Goal: Task Accomplishment & Management: Manage account settings

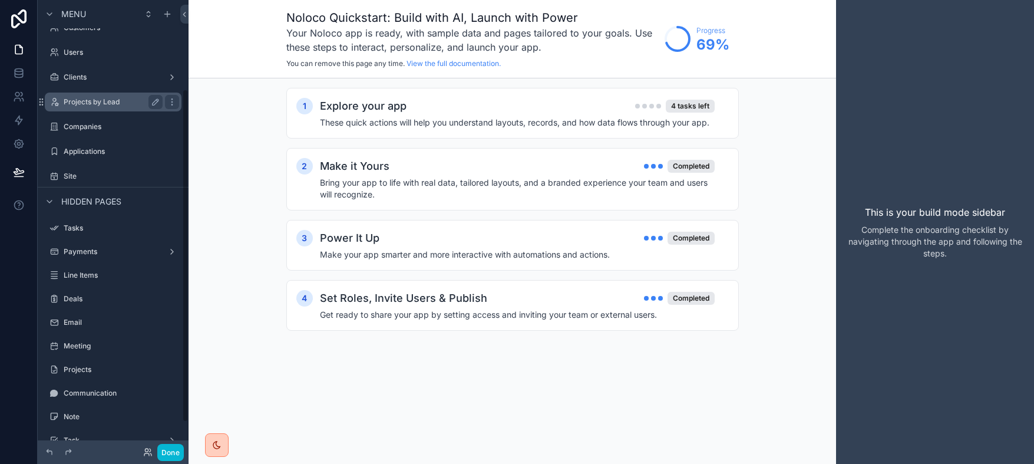
scroll to position [96, 0]
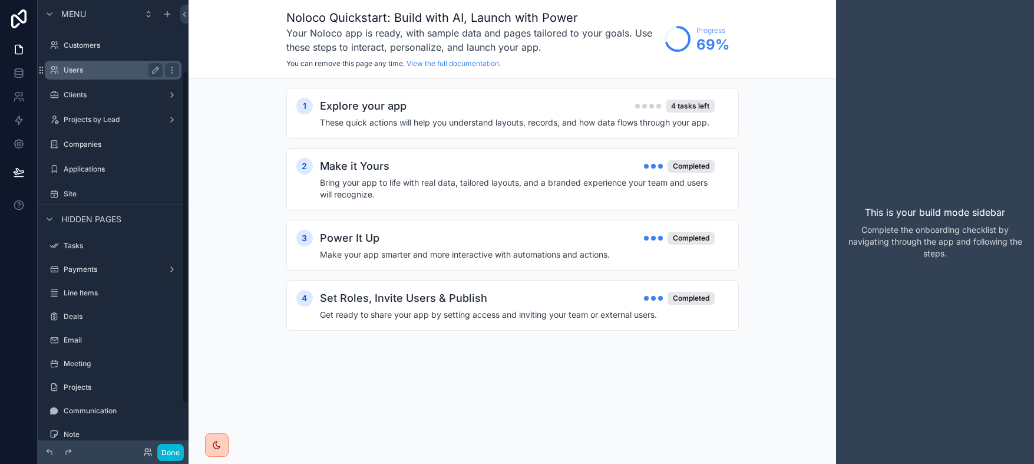
click at [72, 74] on label "Users" at bounding box center [111, 69] width 94 height 9
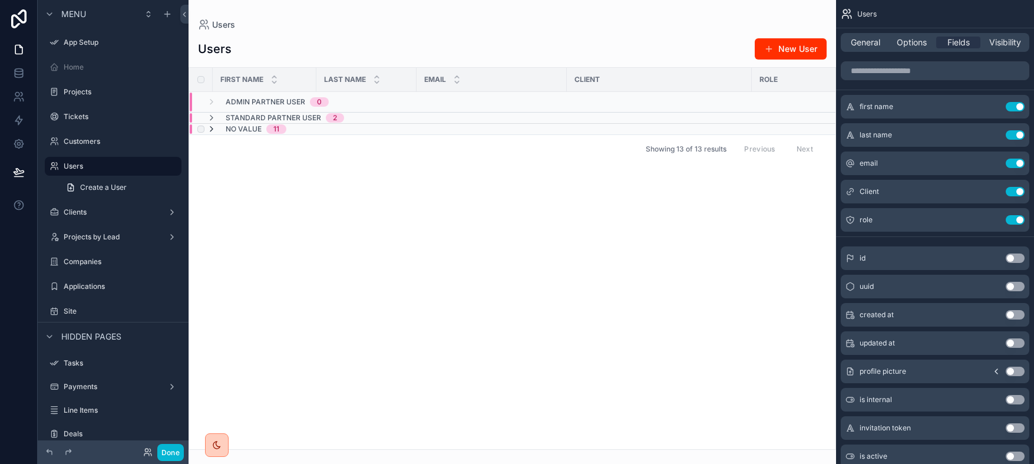
click at [208, 127] on icon "scrollable content" at bounding box center [211, 128] width 9 height 9
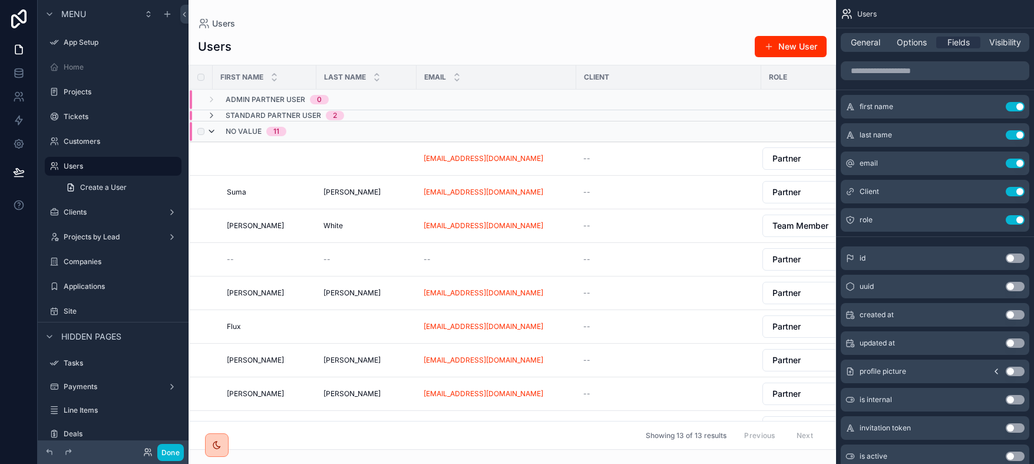
click at [212, 128] on icon "scrollable content" at bounding box center [211, 131] width 9 height 9
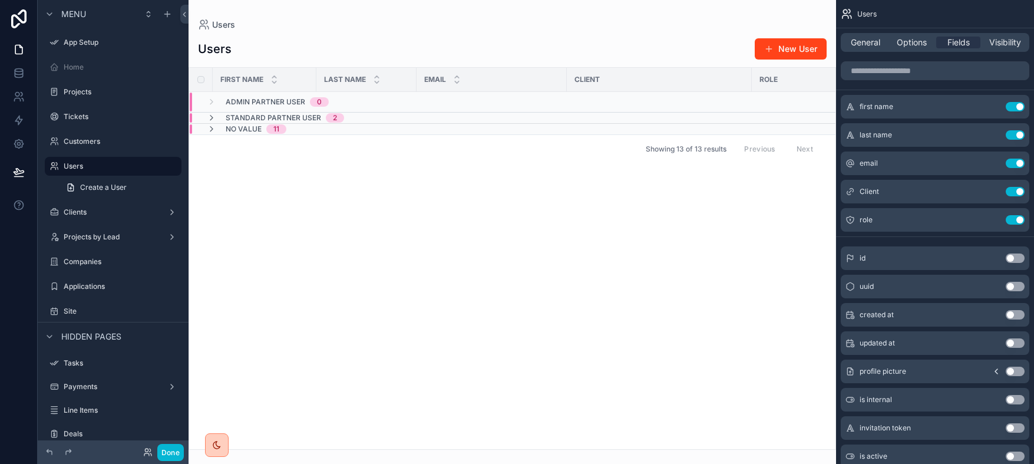
click at [776, 47] on button "New User" at bounding box center [791, 48] width 72 height 21
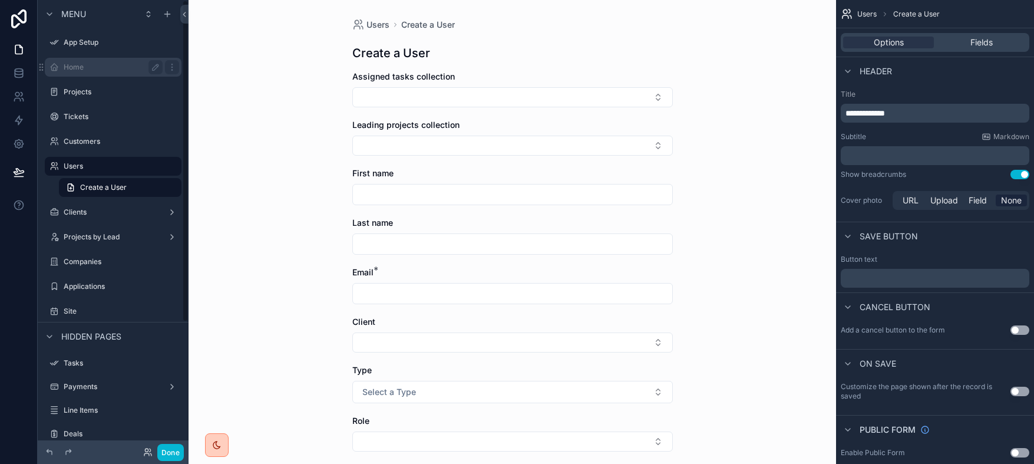
click at [79, 65] on label "Home" at bounding box center [111, 66] width 94 height 9
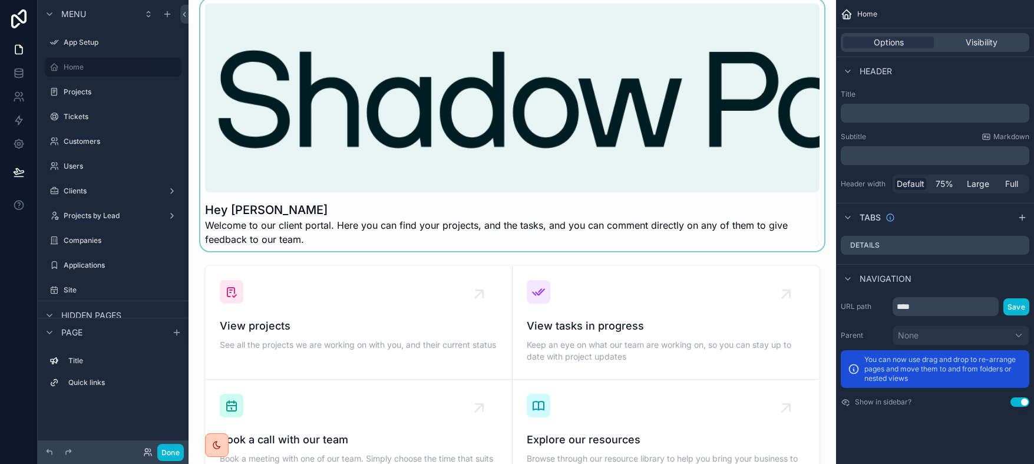
scroll to position [11, 0]
